Goal: Task Accomplishment & Management: Complete application form

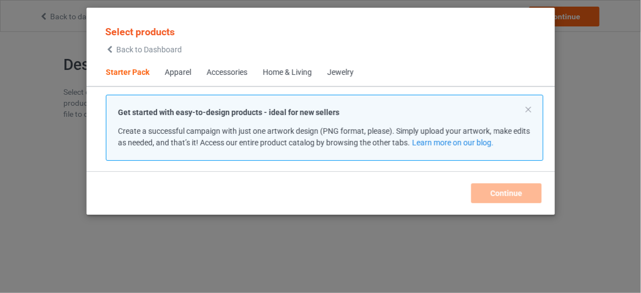
click at [150, 52] on span "Back to Dashboard" at bounding box center [149, 49] width 66 height 9
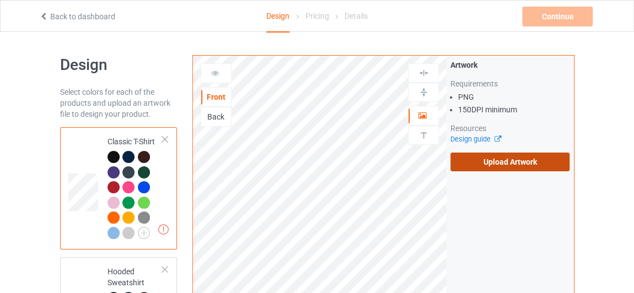
click at [517, 156] on label "Upload Artwork" at bounding box center [509, 162] width 119 height 19
click at [0, 0] on input "Upload Artwork" at bounding box center [0, 0] width 0 height 0
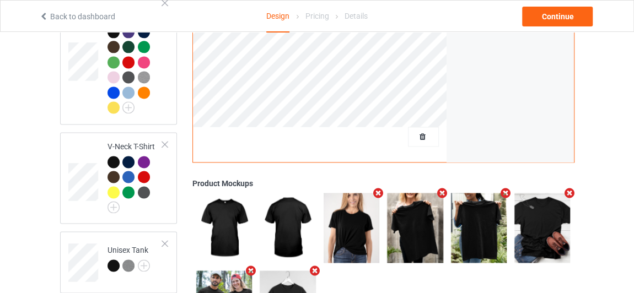
scroll to position [420, 0]
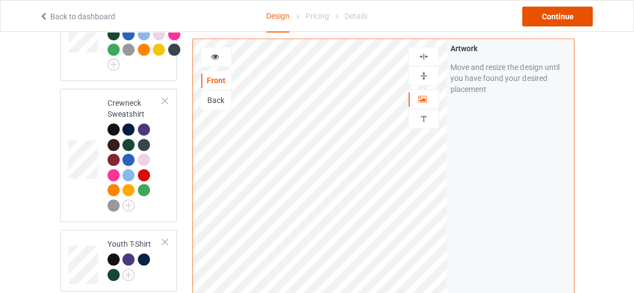
click at [538, 20] on div "Continue" at bounding box center [557, 17] width 71 height 20
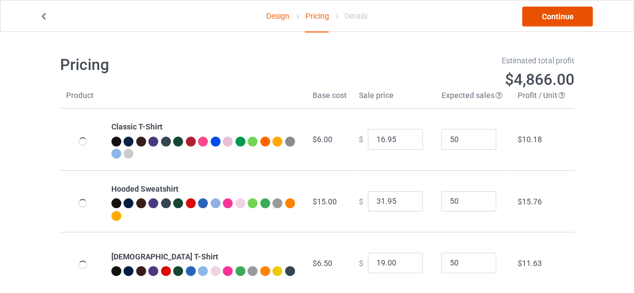
click at [531, 19] on link "Continue" at bounding box center [557, 17] width 71 height 20
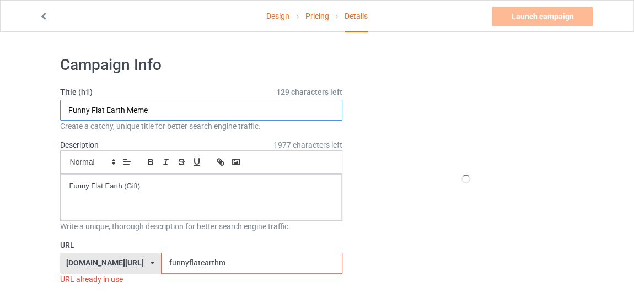
drag, startPoint x: 178, startPoint y: 112, endPoint x: 0, endPoint y: 99, distance: 178.5
paste input "SAME FONT BUT CHANGE TEXT TO: The Sun is smaller than the Earth CHANGE MY MIND"
drag, startPoint x: 154, startPoint y: 108, endPoint x: 7, endPoint y: 98, distance: 147.5
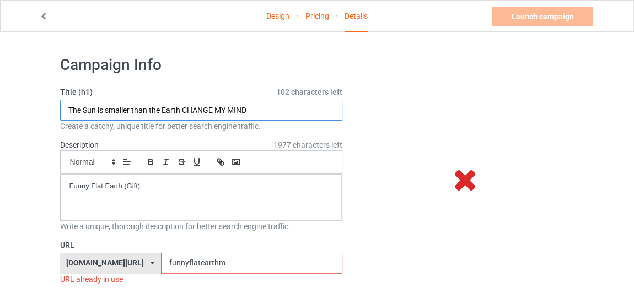
drag, startPoint x: 181, startPoint y: 108, endPoint x: 10, endPoint y: 105, distance: 170.9
drag, startPoint x: 273, startPoint y: 110, endPoint x: 0, endPoint y: 106, distance: 272.8
type input "The Sun is smaller than the Earth CHANGE MY MIND"
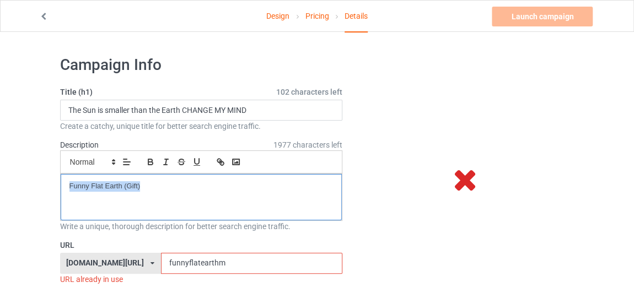
drag, startPoint x: 61, startPoint y: 180, endPoint x: 0, endPoint y: 176, distance: 61.3
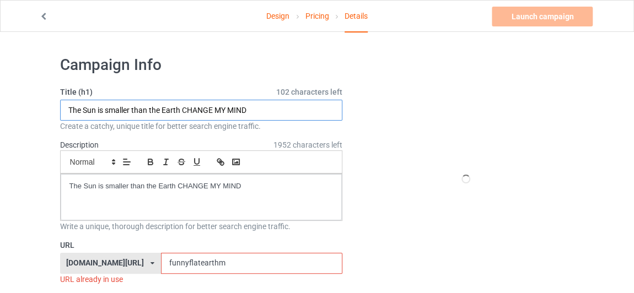
drag, startPoint x: 106, startPoint y: 109, endPoint x: 180, endPoint y: 109, distance: 74.4
click at [180, 109] on input "The Sun is smaller than the Earth CHANGE MY MIND" at bounding box center [201, 110] width 283 height 21
drag, startPoint x: 203, startPoint y: 257, endPoint x: 92, endPoint y: 258, distance: 111.3
click at [92, 258] on div "[DOMAIN_NAME][URL] [DOMAIN_NAME][URL] 587d0d41cee36fd012c64a69 funnyflatearthm" at bounding box center [201, 263] width 283 height 21
paste input "smaller than the Earth"
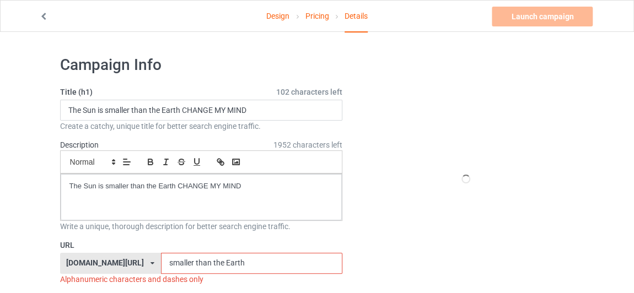
click at [164, 262] on input "smaller than the Earth" at bounding box center [251, 263] width 181 height 21
click at [180, 257] on input "smallerthan the Earth" at bounding box center [251, 263] width 181 height 21
click at [192, 261] on input "smallerthanthe Earth" at bounding box center [251, 263] width 181 height 21
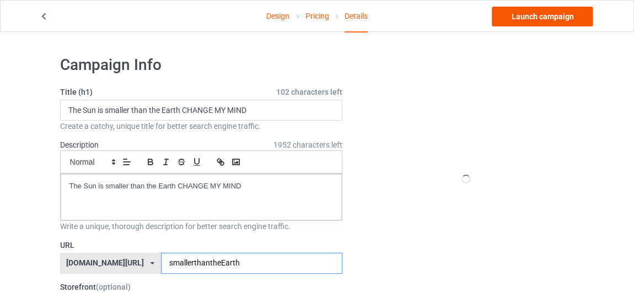
type input "smallerthantheEarth"
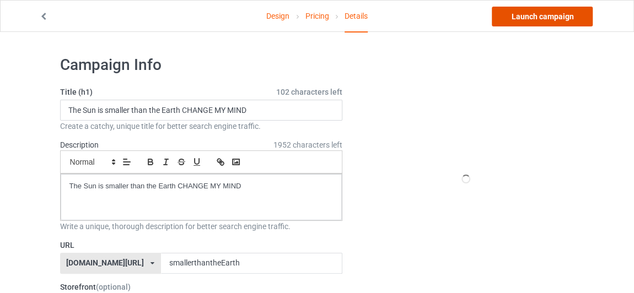
click at [575, 10] on link "Launch campaign" at bounding box center [542, 17] width 101 height 20
